Goal: Find specific page/section: Find specific page/section

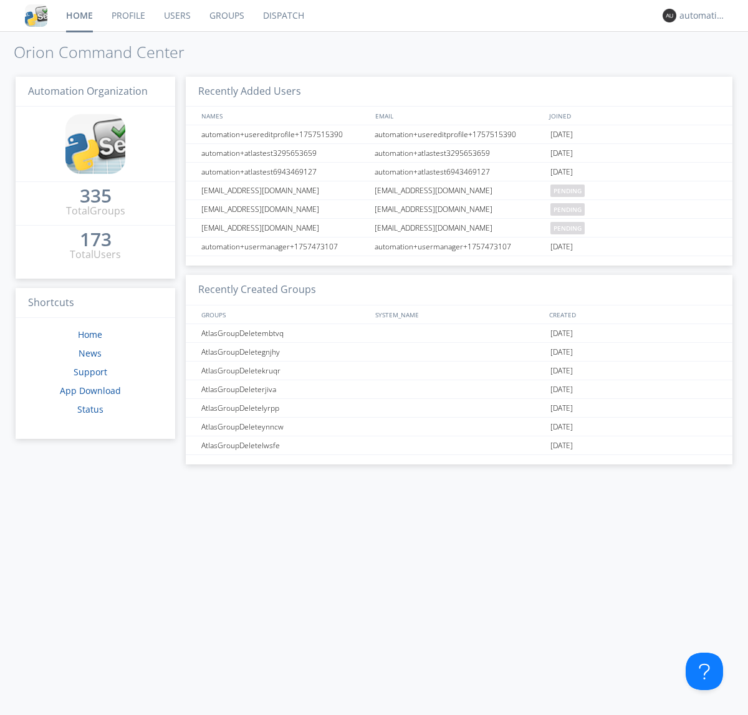
click at [282, 16] on link "Dispatch" at bounding box center [284, 15] width 60 height 31
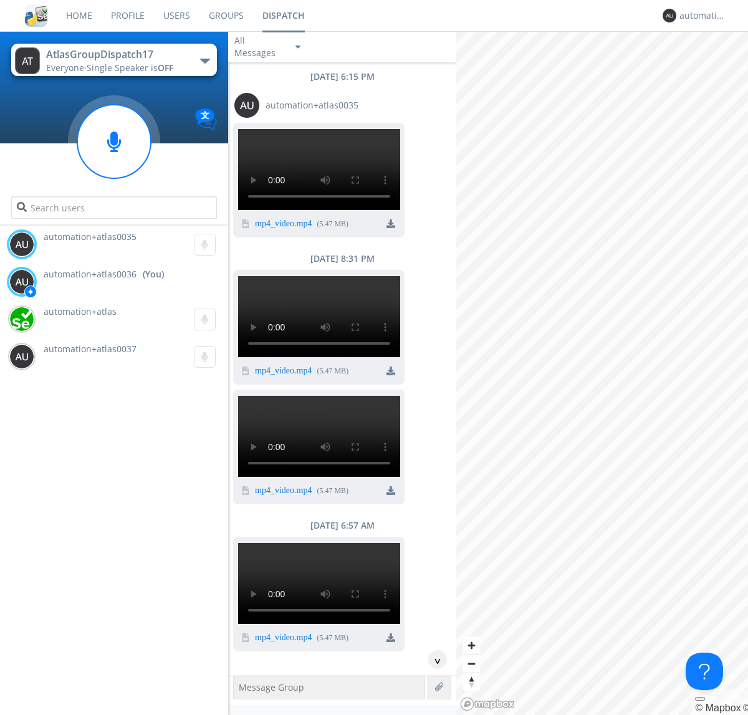
scroll to position [33, 0]
click at [432, 659] on div "^" at bounding box center [437, 659] width 19 height 19
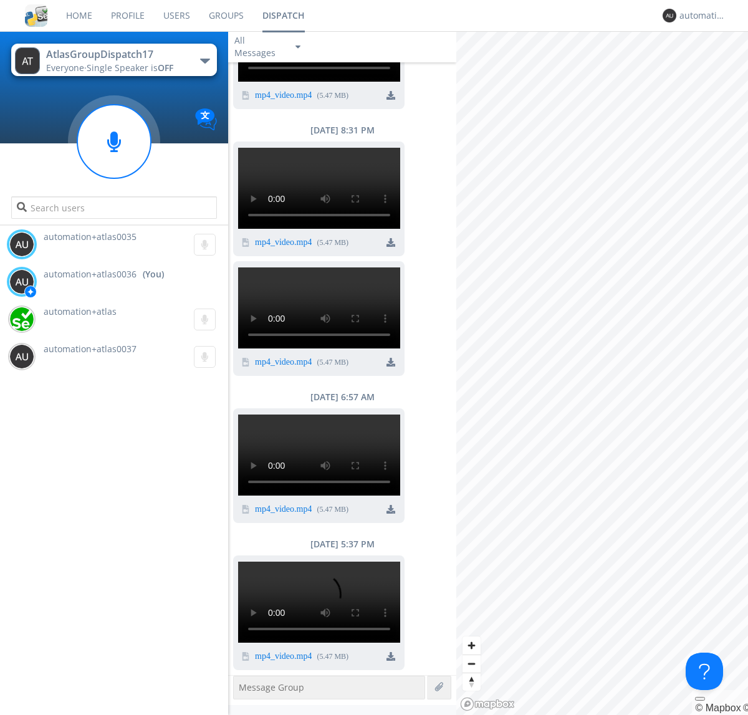
scroll to position [1165, 0]
click at [391, 655] on img at bounding box center [390, 656] width 9 height 9
click at [699, 16] on div "automation+atlas0036" at bounding box center [702, 15] width 47 height 12
